Goal: Task Accomplishment & Management: Manage account settings

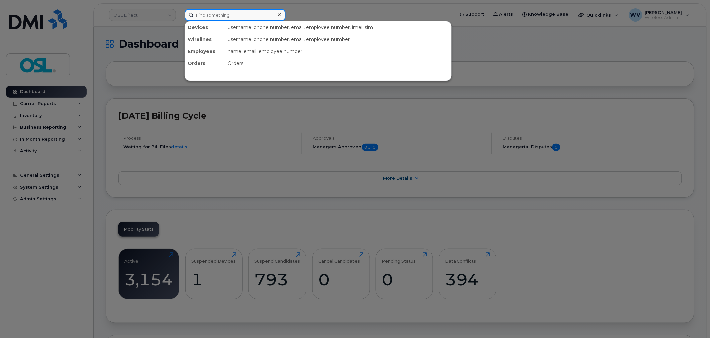
click at [261, 9] on input at bounding box center [235, 15] width 101 height 12
paste input "4189066711"
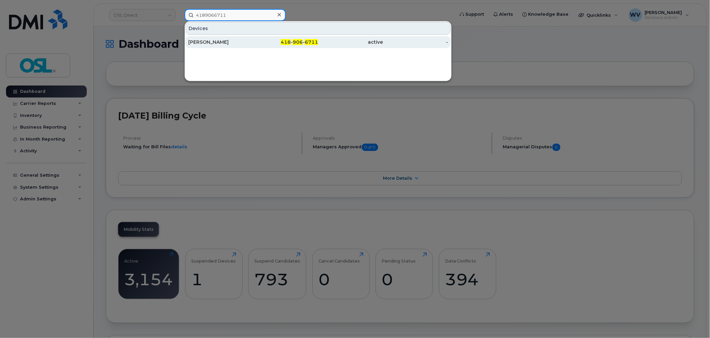
type input "4189066711"
click at [248, 41] on div "[PERSON_NAME]" at bounding box center [220, 42] width 65 height 7
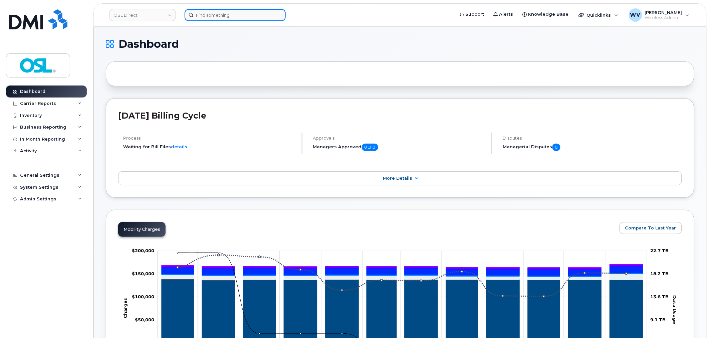
click at [248, 11] on input at bounding box center [235, 15] width 101 height 12
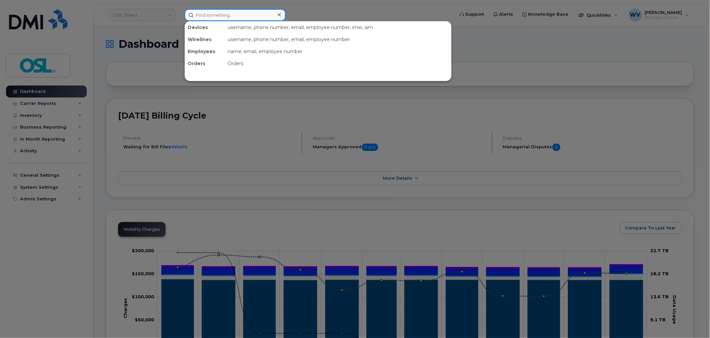
paste input "4164586361"
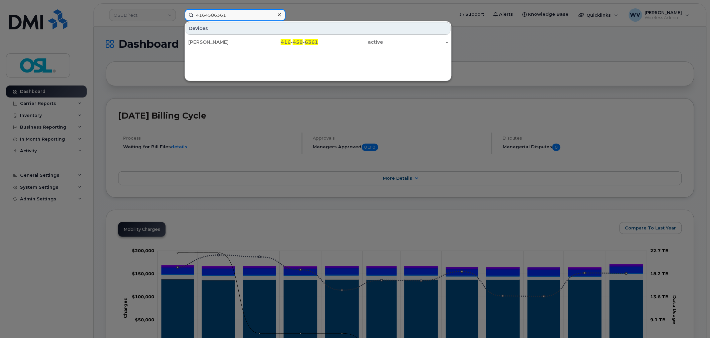
type input "4164586361"
click at [243, 49] on div "Devices Ali Kedjar 416 - 458 - 6361 active -" at bounding box center [318, 51] width 267 height 60
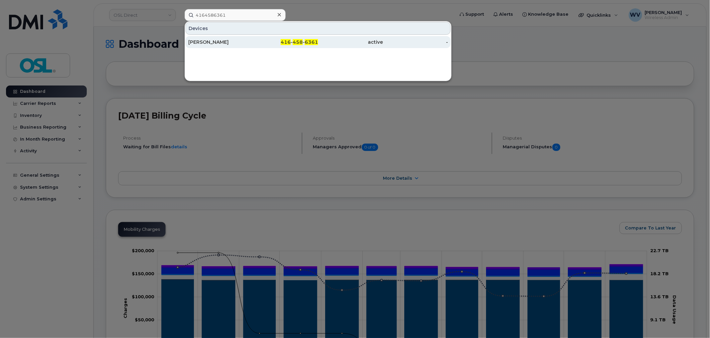
click at [243, 42] on div "[PERSON_NAME]" at bounding box center [220, 42] width 65 height 7
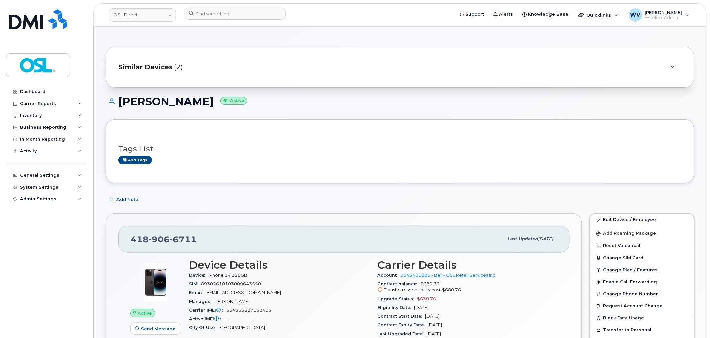
click at [166, 242] on span "906" at bounding box center [159, 239] width 21 height 10
copy span "418 906 6711"
drag, startPoint x: 605, startPoint y: 218, endPoint x: 545, endPoint y: 11, distance: 215.9
click at [605, 218] on link "Edit Device / Employee" at bounding box center [641, 220] width 103 height 12
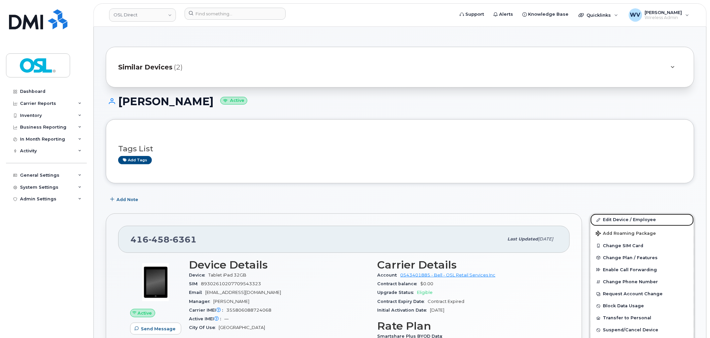
drag, startPoint x: 641, startPoint y: 221, endPoint x: 487, endPoint y: 27, distance: 248.2
click at [641, 221] on link "Edit Device / Employee" at bounding box center [641, 220] width 103 height 12
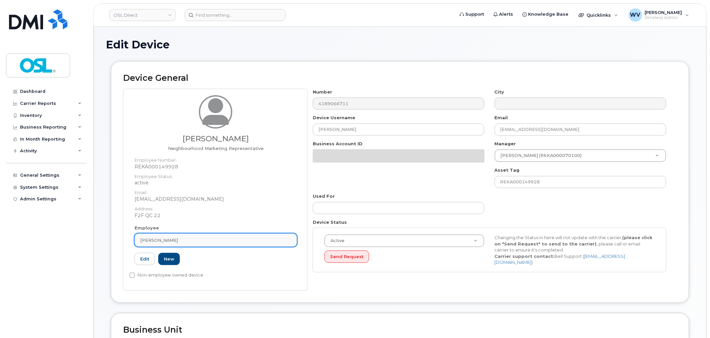
click at [215, 245] on link "[PERSON_NAME]" at bounding box center [216, 239] width 163 height 13
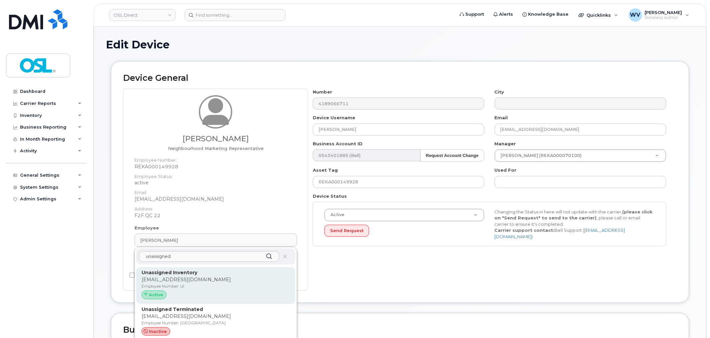
type input "unassigned"
click at [214, 275] on div "Unassigned Inventory [EMAIL_ADDRESS][DOMAIN_NAME] Employee Number: UI Active" at bounding box center [216, 285] width 149 height 33
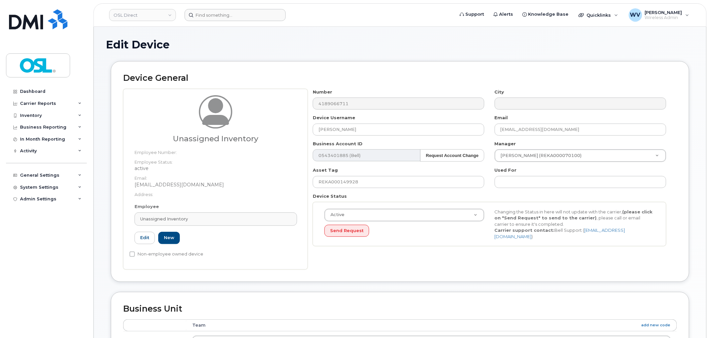
type input "UI"
type input "Unassigned Inventory"
type input "[EMAIL_ADDRESS][DOMAIN_NAME]"
type input "4724252"
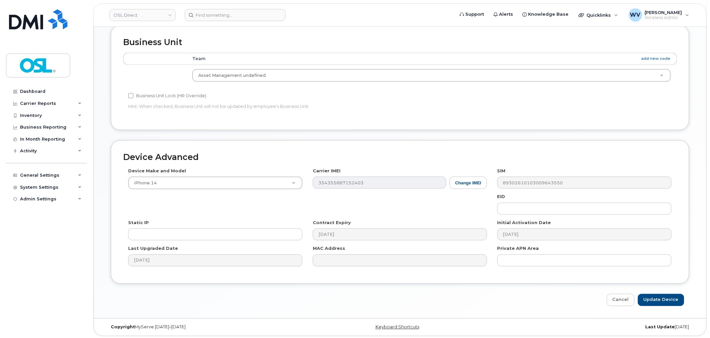
scroll to position [268, 0]
click at [662, 292] on div "Device Advanced Device Make and Model iPhone 14 Android TCL 502 Watch Apple Wat…" at bounding box center [400, 222] width 588 height 166
click at [662, 294] on input "Update Device" at bounding box center [661, 298] width 46 height 12
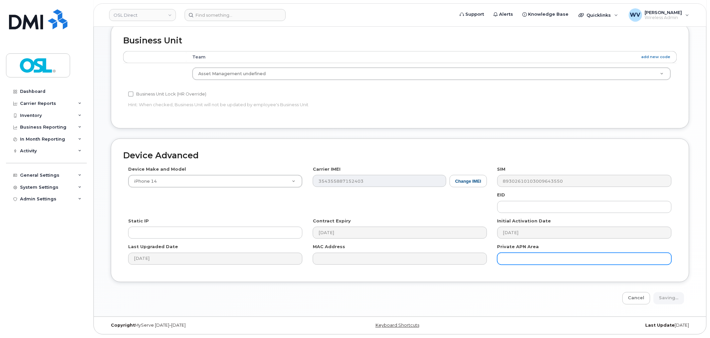
type input "Saving..."
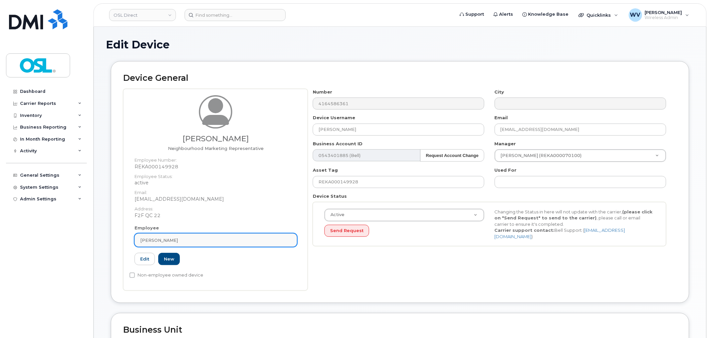
click at [231, 245] on link "Ali Kedjar" at bounding box center [216, 239] width 163 height 13
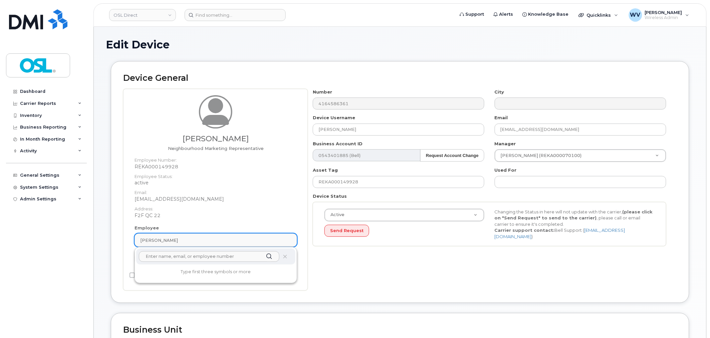
paste input "unassigned"
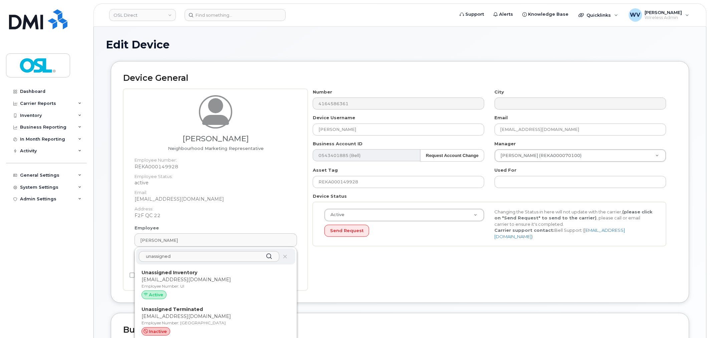
type input "unassigned"
click at [215, 266] on div "unassigned Unassigned Inventory support@osldirect.com Employee Number: UI Activ…" at bounding box center [216, 295] width 162 height 96
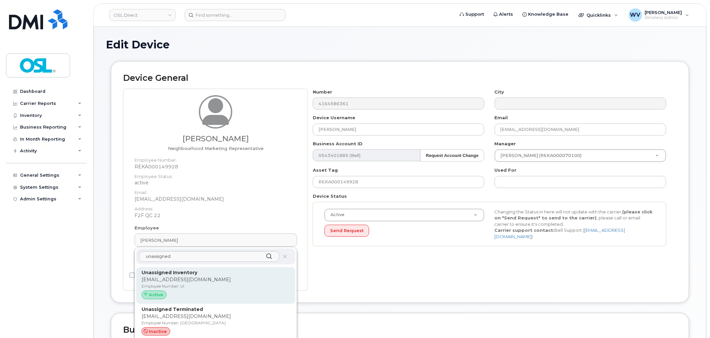
click at [216, 275] on p "Unassigned Inventory" at bounding box center [216, 272] width 149 height 7
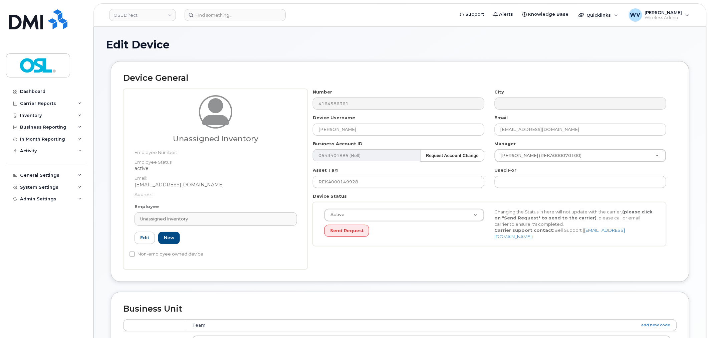
type input "UI"
type input "Unassigned Inventory"
type input "[EMAIL_ADDRESS][DOMAIN_NAME]"
type input "4724252"
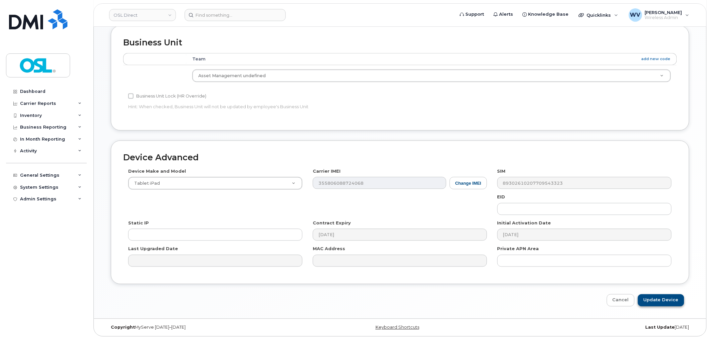
scroll to position [268, 0]
click at [673, 296] on input "Update Device" at bounding box center [661, 298] width 46 height 12
type input "Saving..."
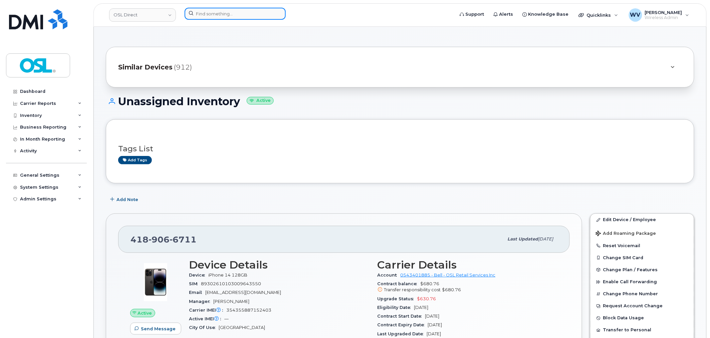
click at [257, 12] on input at bounding box center [235, 14] width 101 height 12
paste input "4165777868"
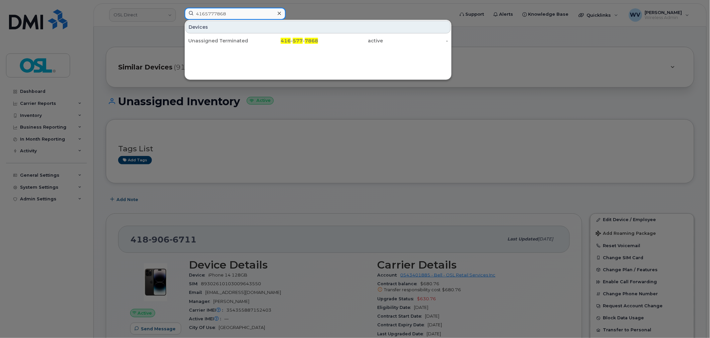
type input "4165777868"
drag, startPoint x: 249, startPoint y: 39, endPoint x: 342, endPoint y: 2, distance: 100.1
click at [249, 36] on div "Unassigned Terminated" at bounding box center [220, 41] width 65 height 12
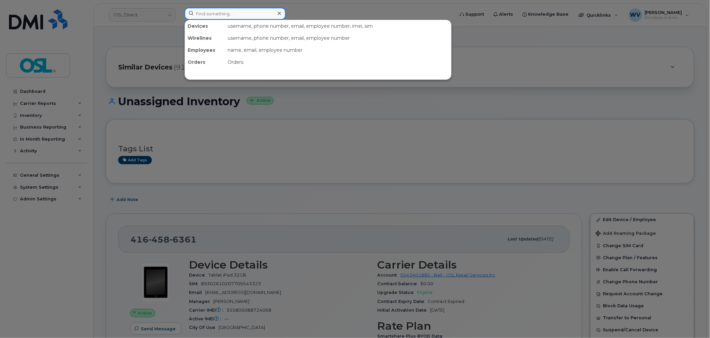
click at [259, 14] on input at bounding box center [235, 14] width 101 height 12
paste input "4165717485"
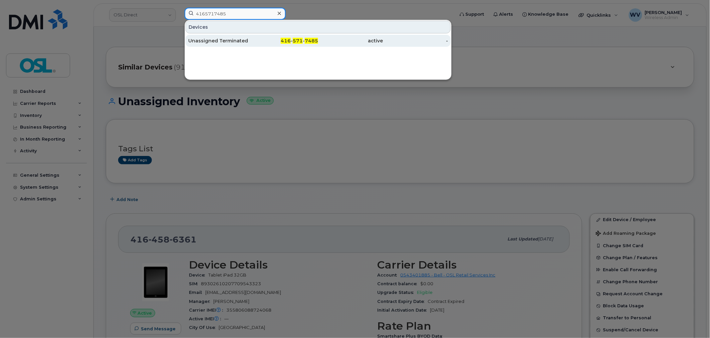
type input "4165717485"
click at [236, 43] on div "Unassigned Terminated" at bounding box center [220, 40] width 65 height 7
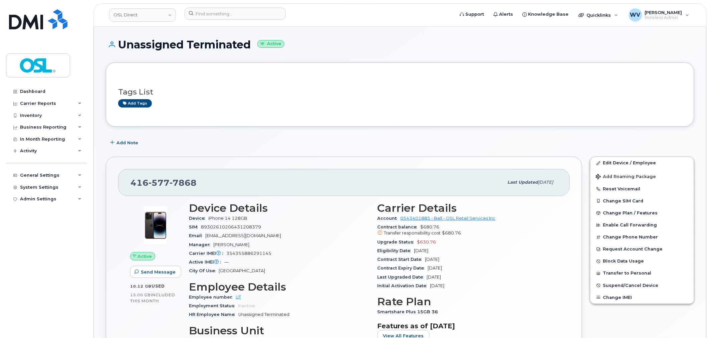
click at [185, 182] on span "7868" at bounding box center [183, 183] width 27 height 10
copy span "416 577 7868"
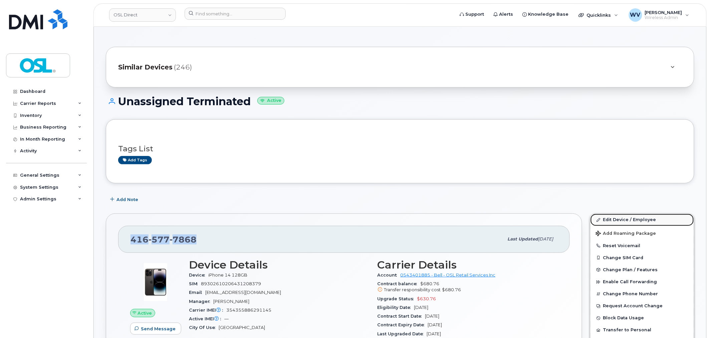
click at [611, 216] on link "Edit Device / Employee" at bounding box center [641, 220] width 103 height 12
click at [644, 218] on link "Edit Device / Employee" at bounding box center [641, 220] width 103 height 12
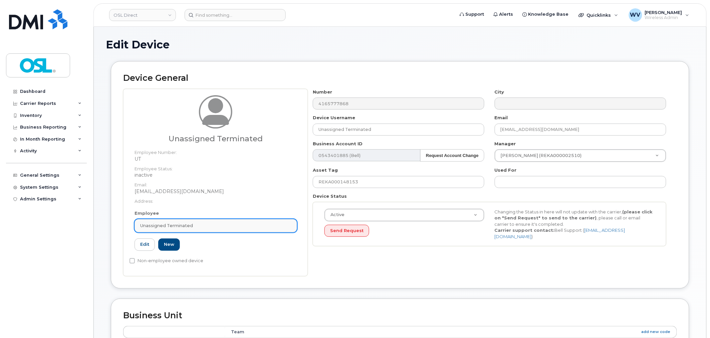
click at [183, 230] on link "Unassigned Terminated" at bounding box center [216, 225] width 163 height 13
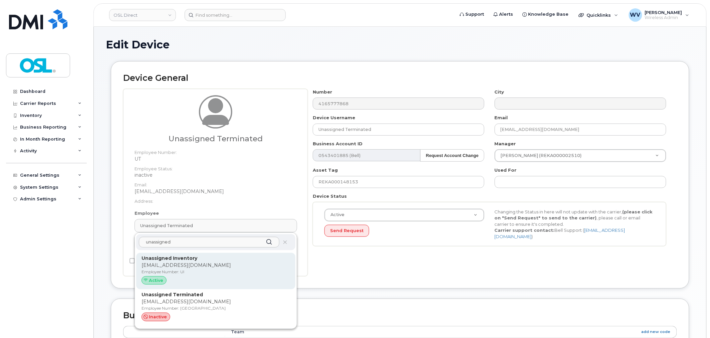
type input "unassigned"
click at [201, 253] on div "Unassigned Inventory [EMAIL_ADDRESS][DOMAIN_NAME] Employee Number: UI Active" at bounding box center [215, 271] width 159 height 37
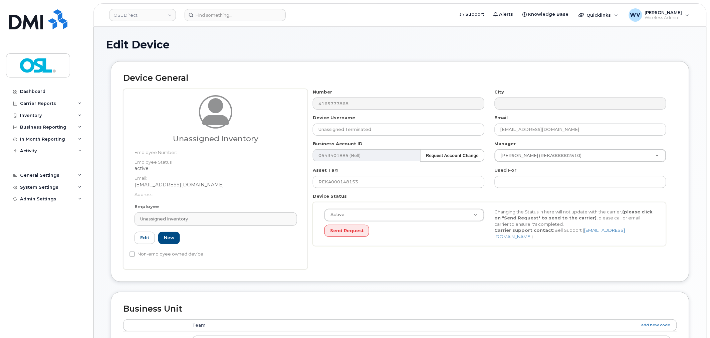
type input "UI"
type input "Unassigned Inventory"
type input "[EMAIL_ADDRESS][DOMAIN_NAME]"
type input "4724252"
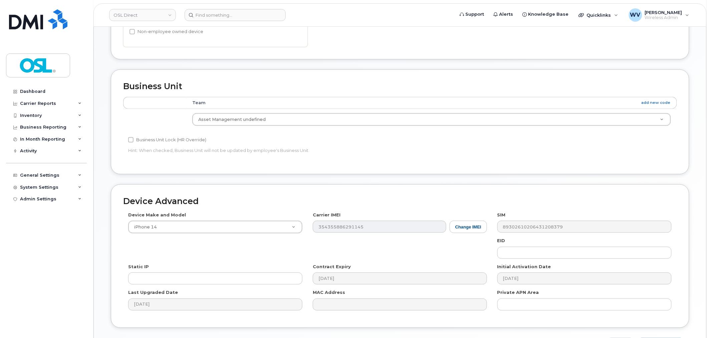
scroll to position [268, 0]
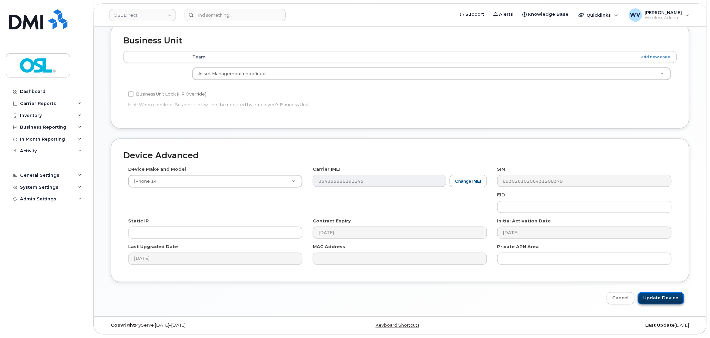
click at [676, 297] on input "Update Device" at bounding box center [661, 298] width 46 height 12
type input "Saving..."
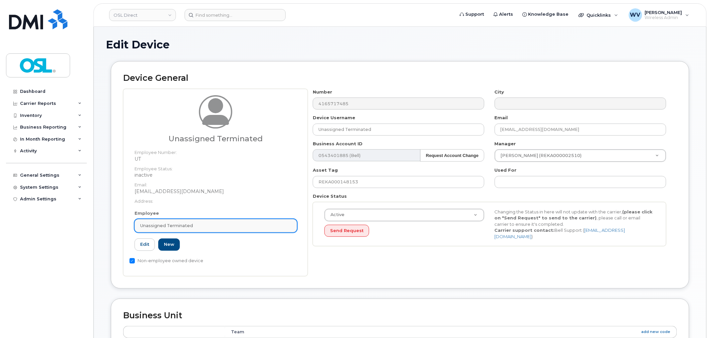
click at [183, 221] on link "Unassigned Terminated" at bounding box center [216, 225] width 163 height 13
paste input "unassigned"
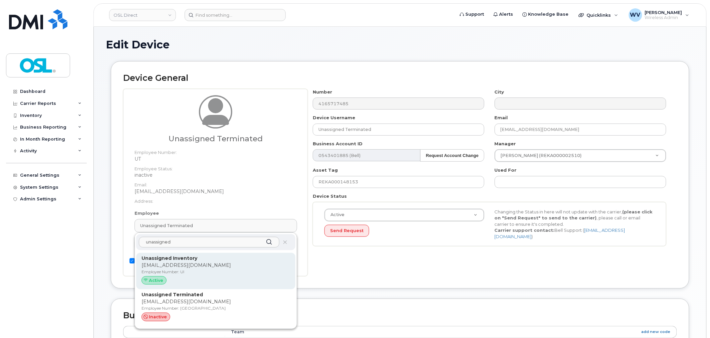
type input "unassigned"
click at [205, 259] on p "Unassigned Inventory" at bounding box center [216, 258] width 149 height 7
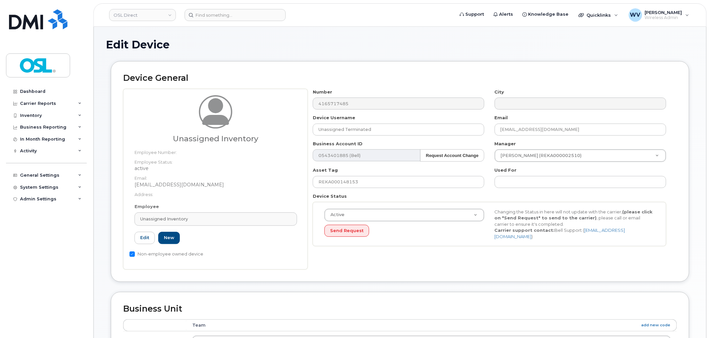
type input "UI"
type input "Unassigned Inventory"
type input "[EMAIL_ADDRESS][DOMAIN_NAME]"
type input "4724252"
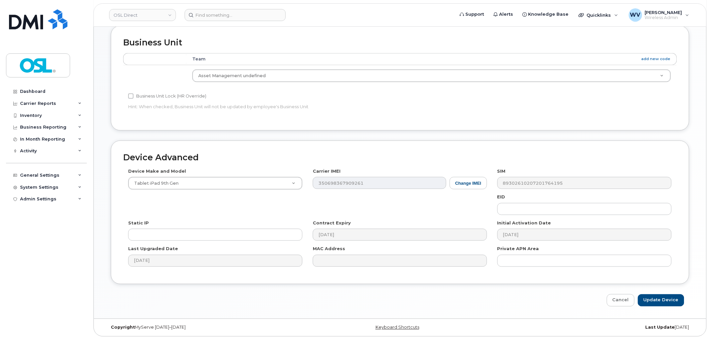
scroll to position [268, 0]
click at [659, 298] on input "Update Device" at bounding box center [661, 298] width 46 height 12
type input "Saving..."
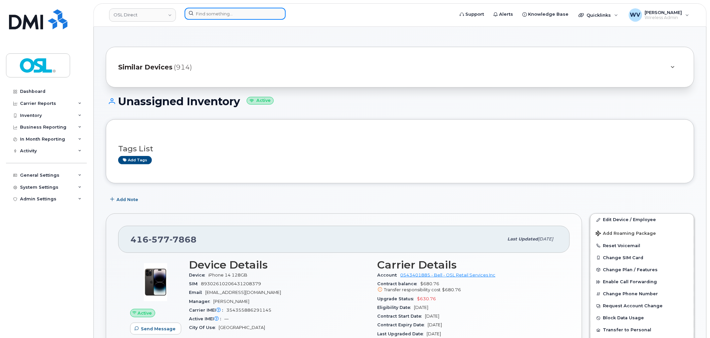
click at [223, 10] on input at bounding box center [235, 14] width 101 height 12
paste input "6472243091"
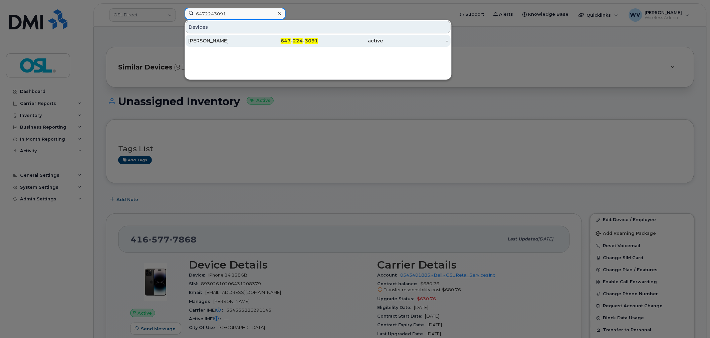
type input "6472243091"
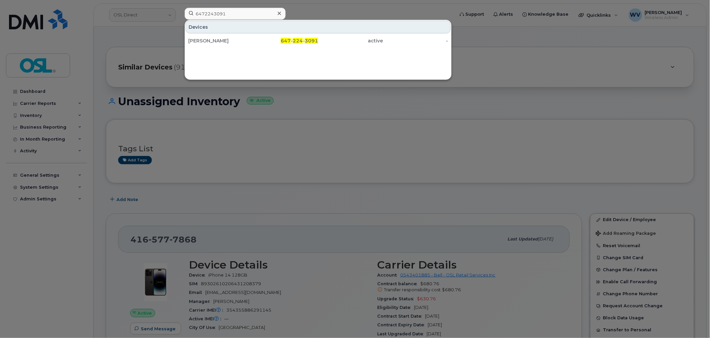
drag, startPoint x: 235, startPoint y: 41, endPoint x: 289, endPoint y: 6, distance: 64.2
click at [235, 41] on div "[PERSON_NAME]" at bounding box center [220, 40] width 65 height 7
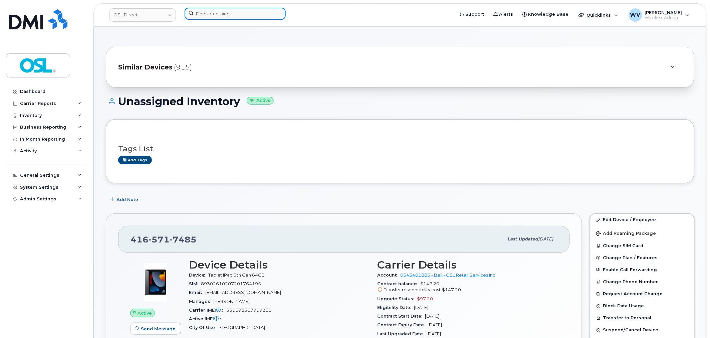
click at [238, 14] on input at bounding box center [235, 14] width 101 height 12
paste input "4163478075"
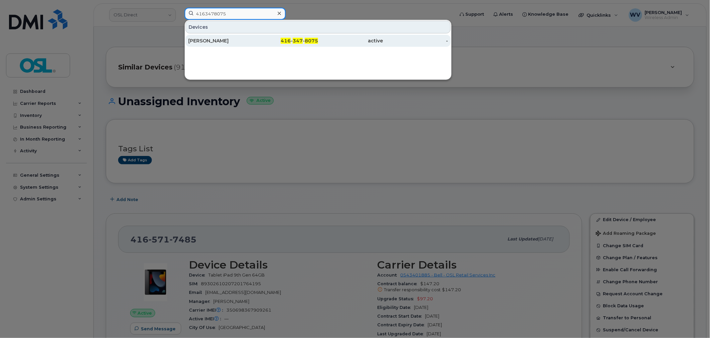
type input "4163478075"
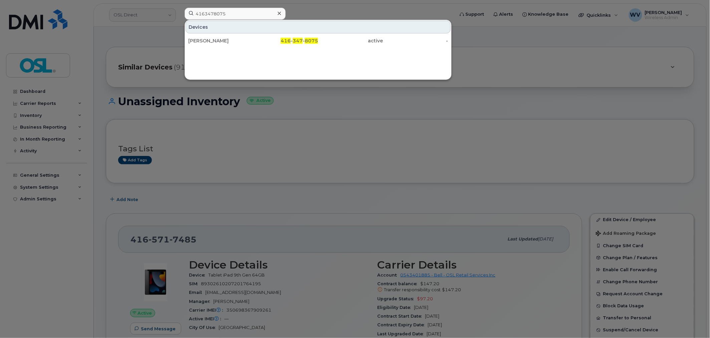
drag, startPoint x: 242, startPoint y: 41, endPoint x: 279, endPoint y: 5, distance: 51.9
click at [242, 41] on div "[PERSON_NAME]" at bounding box center [220, 40] width 65 height 7
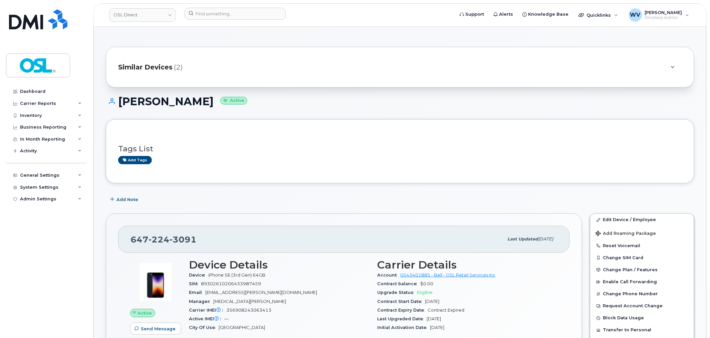
click at [176, 236] on span "3091" at bounding box center [183, 239] width 27 height 10
copy span "647 224 3091"
click at [631, 221] on link "Edit Device / Employee" at bounding box center [641, 220] width 103 height 12
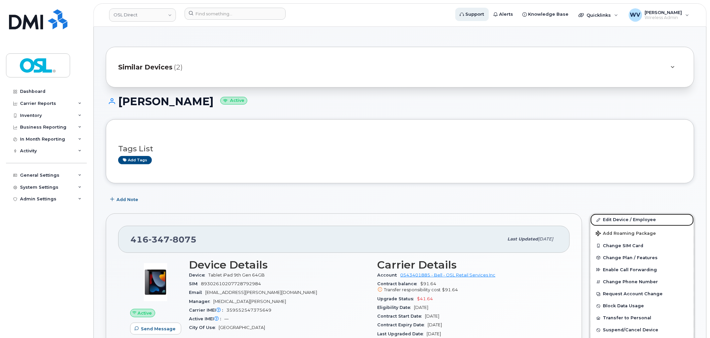
drag, startPoint x: 635, startPoint y: 221, endPoint x: 475, endPoint y: 7, distance: 267.2
click at [635, 221] on link "Edit Device / Employee" at bounding box center [641, 220] width 103 height 12
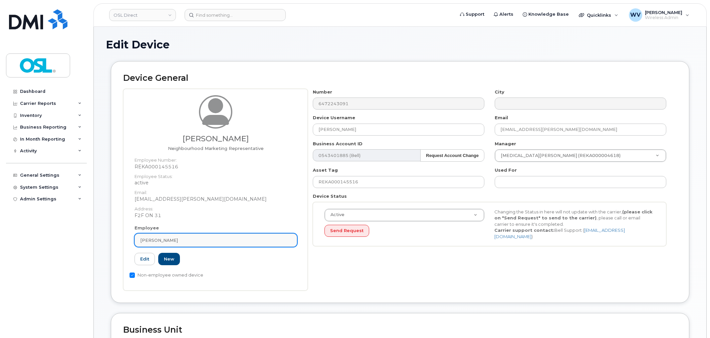
click at [275, 235] on link "[PERSON_NAME]" at bounding box center [216, 239] width 163 height 13
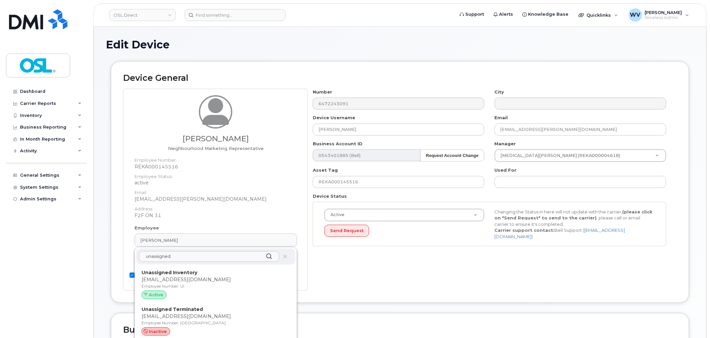
type input "unassigned"
click at [247, 266] on div "unassigned Unassigned Inventory [EMAIL_ADDRESS][DOMAIN_NAME] Employee Number: U…" at bounding box center [216, 295] width 162 height 96
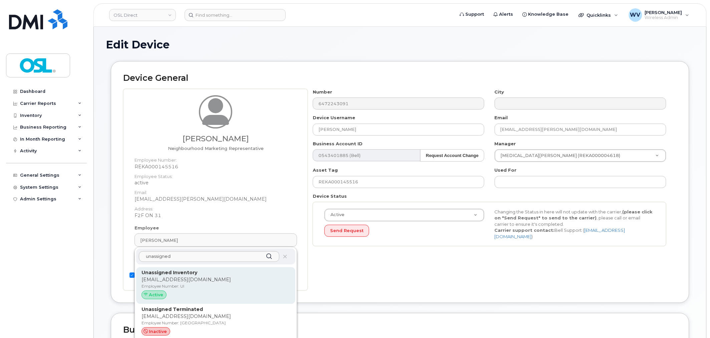
click at [209, 284] on p "Employee Number: UI" at bounding box center [216, 286] width 149 height 6
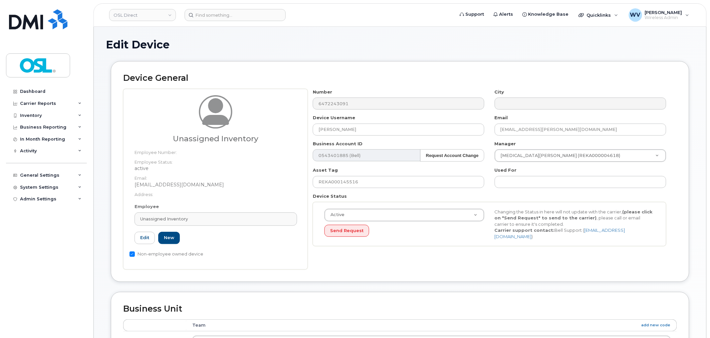
type input "UI"
type input "Unassigned Inventory"
type input "[EMAIL_ADDRESS][DOMAIN_NAME]"
type input "4724252"
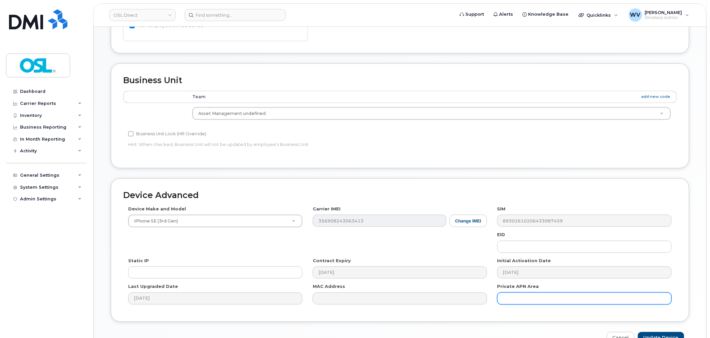
scroll to position [268, 0]
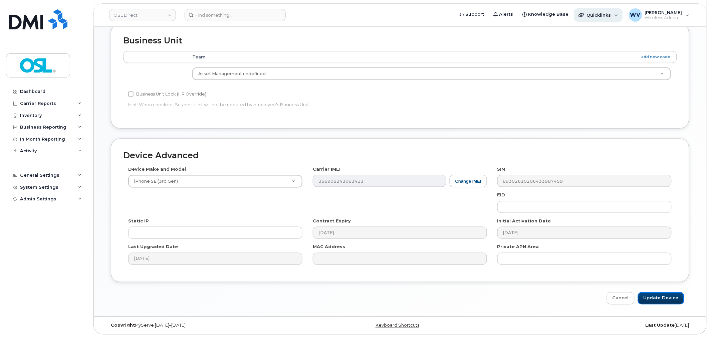
click at [666, 297] on input "Update Device" at bounding box center [661, 298] width 46 height 12
type input "Saving..."
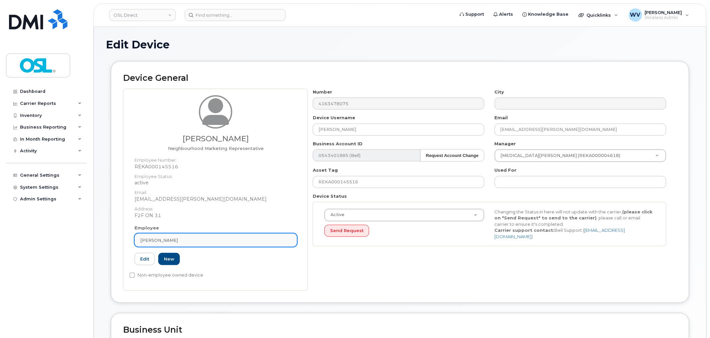
click at [254, 244] on link "[PERSON_NAME]" at bounding box center [216, 239] width 163 height 13
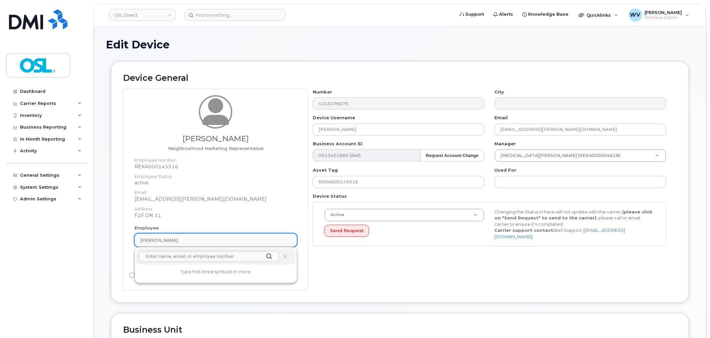
paste input "unassigned"
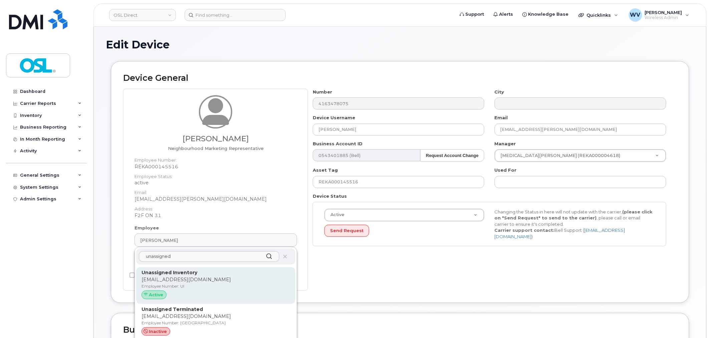
type input "unassigned"
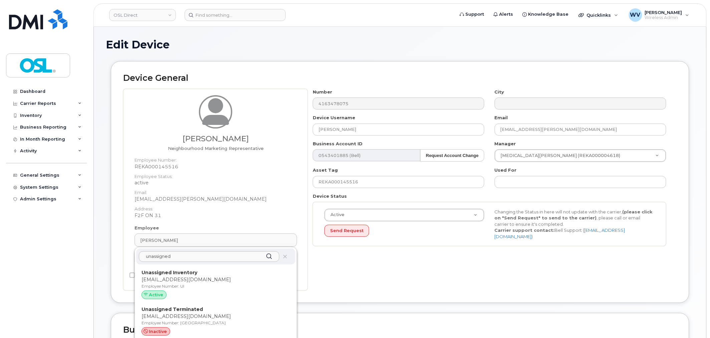
drag, startPoint x: 216, startPoint y: 279, endPoint x: 399, endPoint y: 23, distance: 314.8
click at [217, 280] on p "[EMAIL_ADDRESS][DOMAIN_NAME]" at bounding box center [216, 279] width 149 height 7
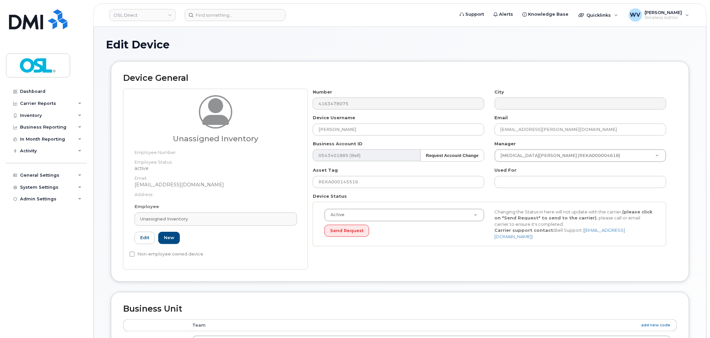
type input "UI"
type input "Unassigned Inventory"
type input "[EMAIL_ADDRESS][DOMAIN_NAME]"
type input "4724252"
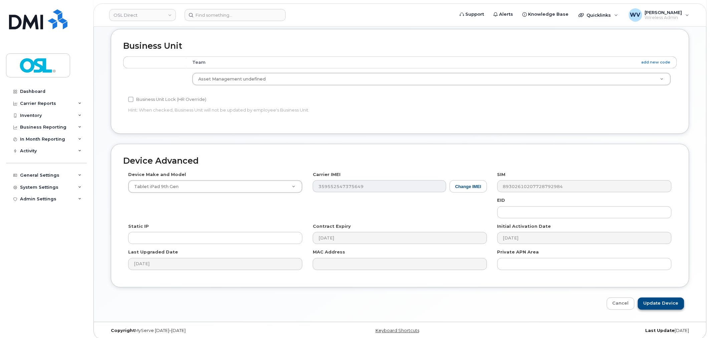
scroll to position [268, 0]
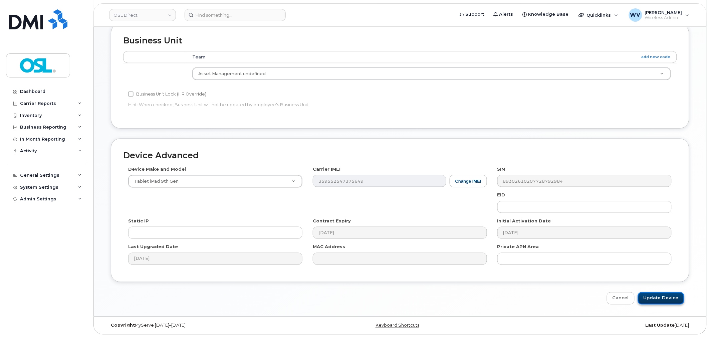
click at [674, 297] on input "Update Device" at bounding box center [661, 298] width 46 height 12
type input "Saving..."
